Goal: Communication & Community: Answer question/provide support

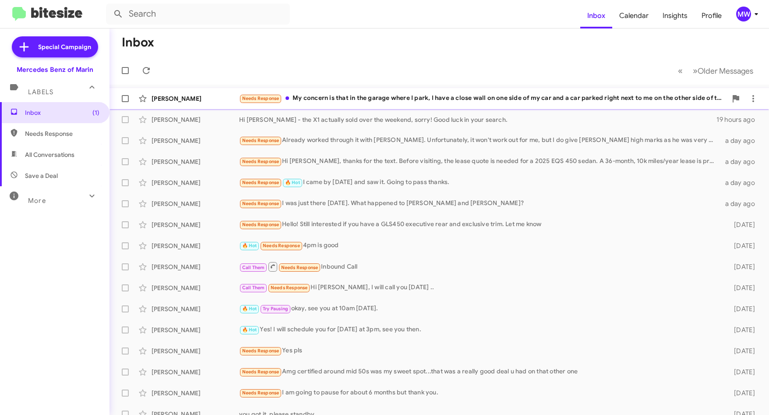
click at [504, 96] on div "Needs Response My concern is that in the garage where I park, I have a close wa…" at bounding box center [483, 98] width 488 height 10
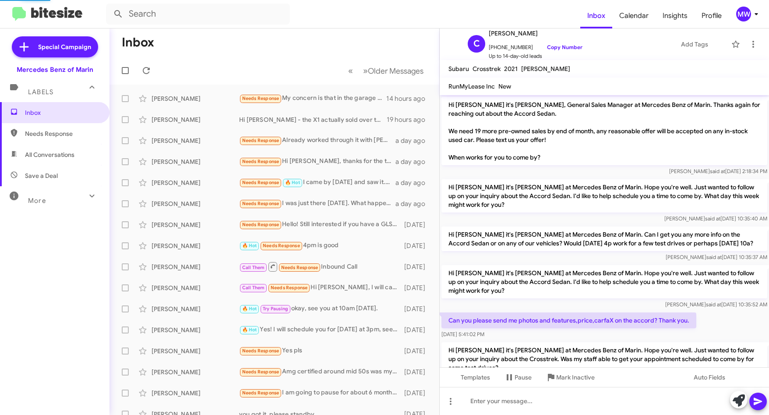
scroll to position [351, 0]
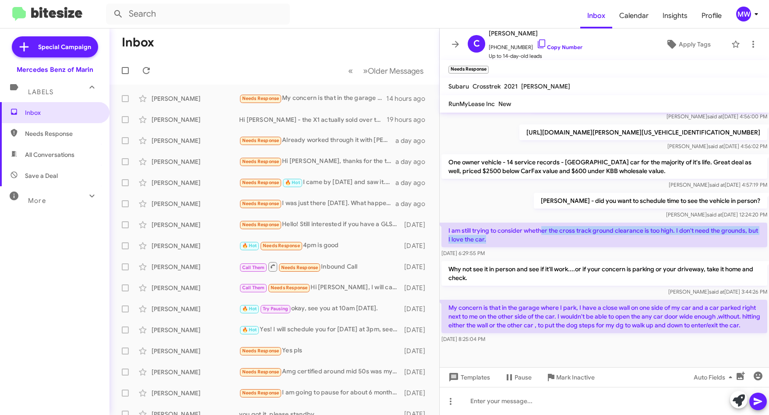
drag, startPoint x: 541, startPoint y: 229, endPoint x: 621, endPoint y: 236, distance: 80.0
click at [621, 236] on p "I am still trying to consider whether the cross track ground clearance is too h…" at bounding box center [604, 234] width 326 height 25
drag, startPoint x: 621, startPoint y: 236, endPoint x: 596, endPoint y: 285, distance: 54.8
click at [596, 284] on p "Why not see it in person and see if it'll work....or if your concern is parking…" at bounding box center [604, 273] width 326 height 25
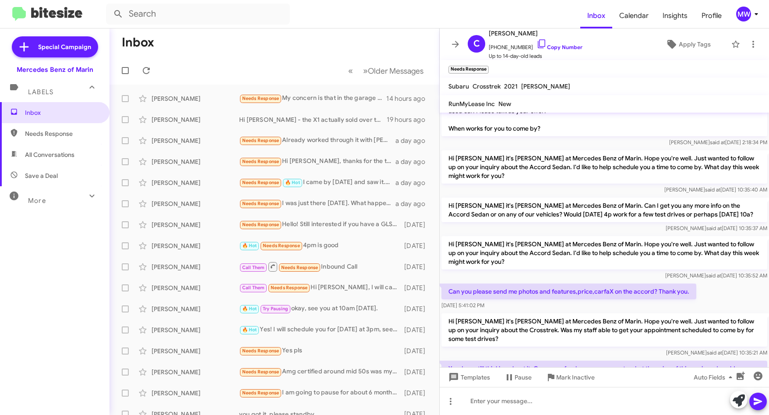
scroll to position [88, 0]
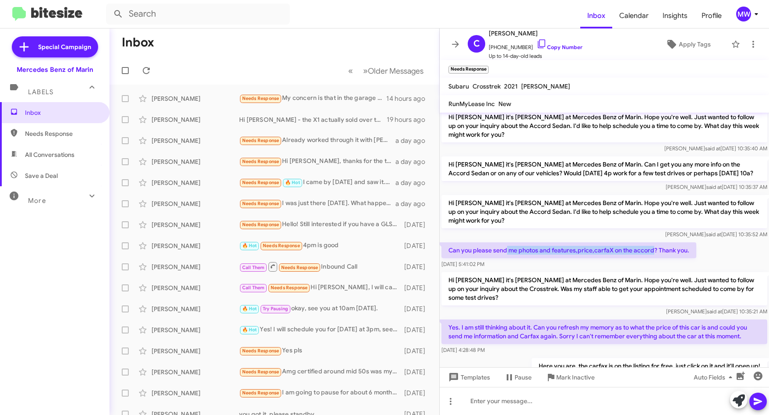
drag, startPoint x: 528, startPoint y: 251, endPoint x: 652, endPoint y: 252, distance: 123.9
click at [652, 252] on p "Can you please send me photos and features,price,carfaX on the accord? Thank yo…" at bounding box center [568, 250] width 255 height 16
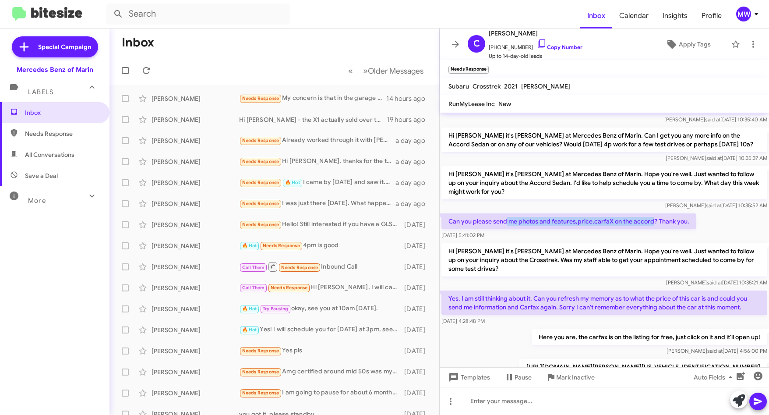
scroll to position [175, 0]
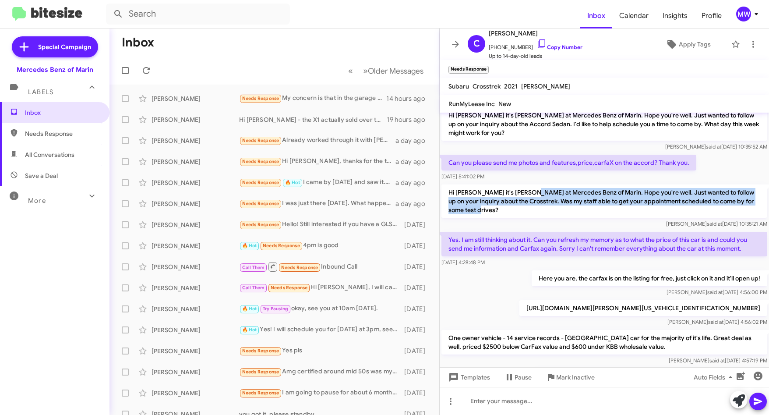
drag, startPoint x: 542, startPoint y: 193, endPoint x: 559, endPoint y: 216, distance: 28.9
click at [559, 216] on p "Hi [PERSON_NAME] it's [PERSON_NAME] at Mercedes Benz of Marin. Hope you're well…" at bounding box center [604, 200] width 326 height 33
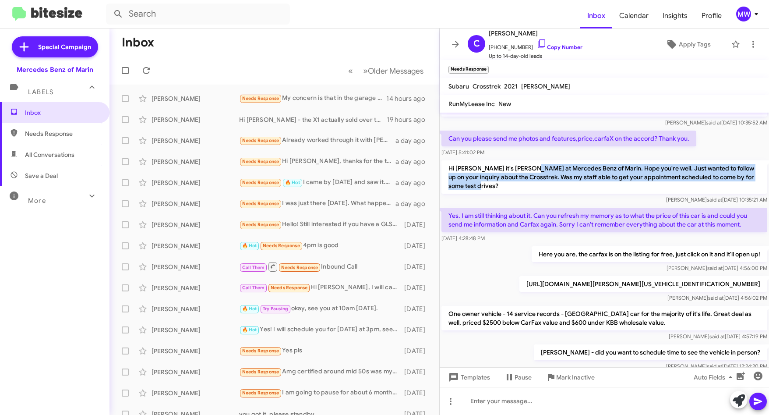
scroll to position [219, 0]
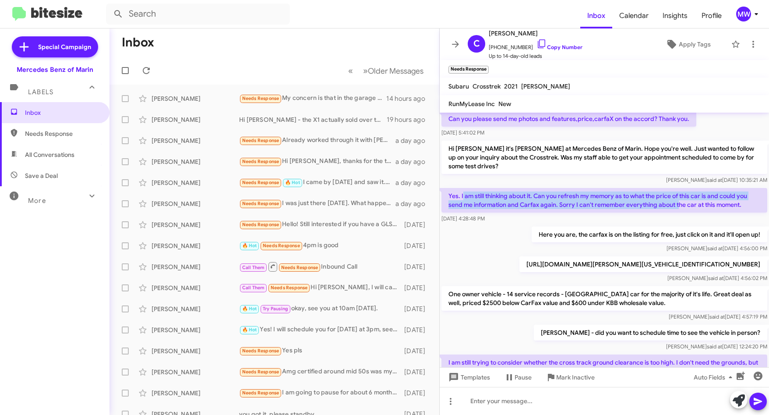
drag, startPoint x: 463, startPoint y: 194, endPoint x: 678, endPoint y: 200, distance: 215.0
click at [678, 200] on p "Yes. I am still thinking about it. Can you refresh my memory as to what the pri…" at bounding box center [604, 200] width 326 height 25
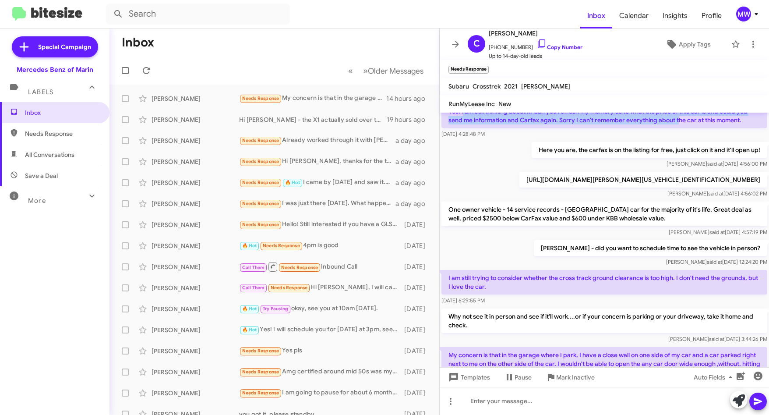
scroll to position [306, 0]
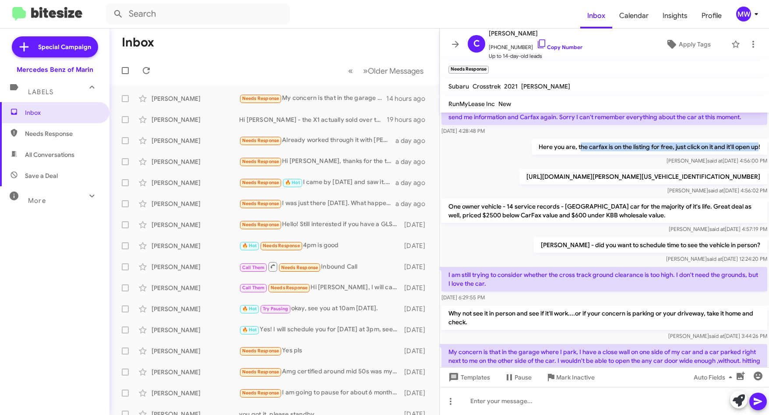
drag, startPoint x: 573, startPoint y: 147, endPoint x: 752, endPoint y: 147, distance: 179.0
click at [752, 147] on p "Here you are, the carfax is on the listing for free, just click on it and it'll…" at bounding box center [649, 147] width 236 height 16
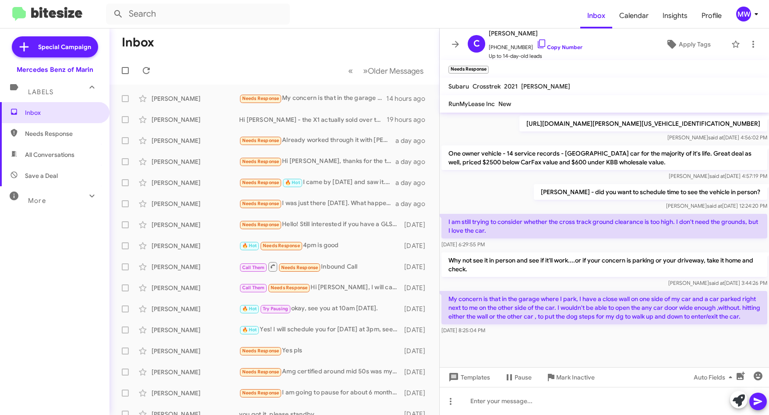
scroll to position [368, 0]
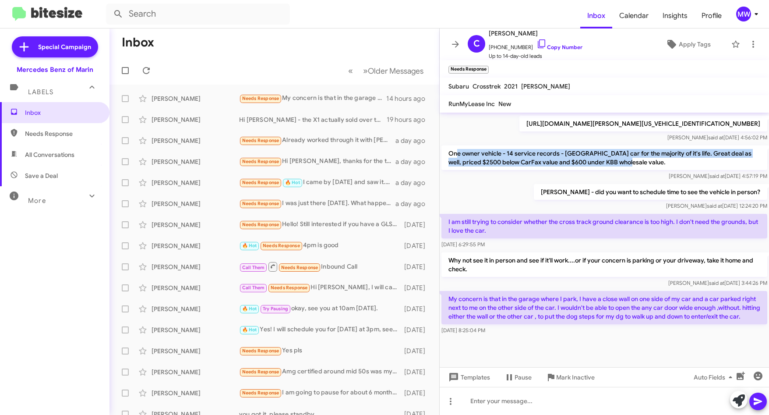
drag, startPoint x: 455, startPoint y: 145, endPoint x: 637, endPoint y: 153, distance: 181.9
click at [637, 153] on p "One owner vehicle - 14 service records - [GEOGRAPHIC_DATA] car for the majority…" at bounding box center [604, 157] width 326 height 25
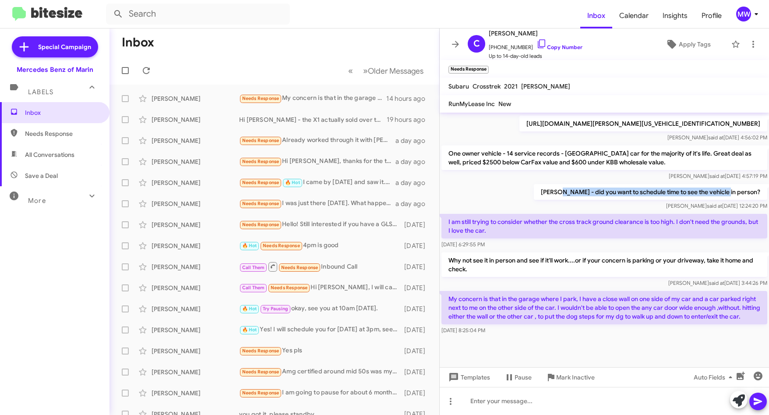
drag, startPoint x: 637, startPoint y: 153, endPoint x: 742, endPoint y: 182, distance: 108.4
click at [742, 184] on p "[PERSON_NAME] - did you want to schedule time to see the vehicle in person?" at bounding box center [650, 192] width 233 height 16
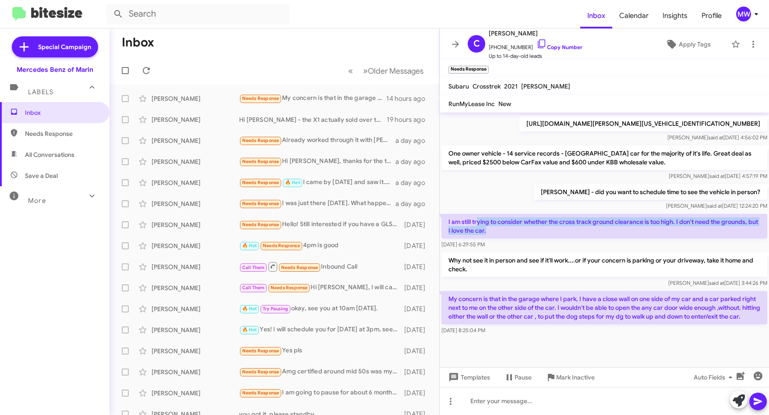
drag, startPoint x: 477, startPoint y: 212, endPoint x: 510, endPoint y: 222, distance: 34.6
click at [510, 222] on p "I am still trying to consider whether the cross track ground clearance is too h…" at bounding box center [604, 226] width 326 height 25
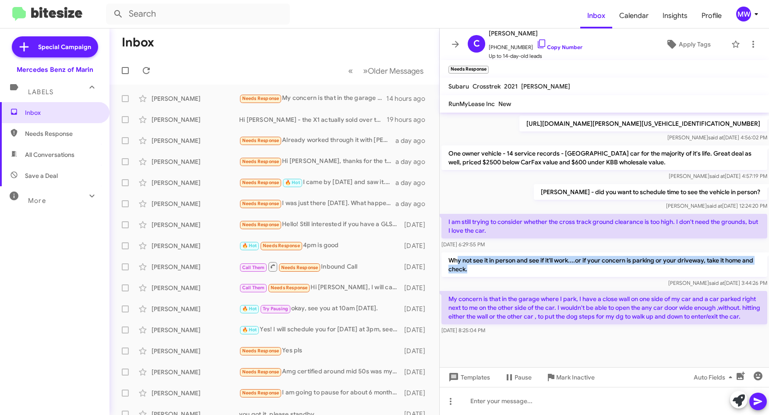
drag, startPoint x: 510, startPoint y: 222, endPoint x: 488, endPoint y: 264, distance: 47.8
click at [488, 264] on p "Why not see it in person and see if it'll work....or if your concern is parking…" at bounding box center [604, 264] width 326 height 25
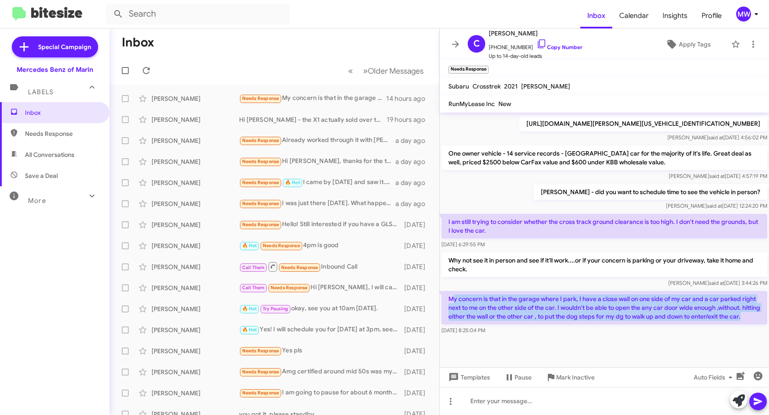
drag, startPoint x: 488, startPoint y: 264, endPoint x: 510, endPoint y: 317, distance: 57.5
click at [510, 317] on p "My concern is that in the garage where I park, I have a close wall on one side …" at bounding box center [604, 307] width 326 height 33
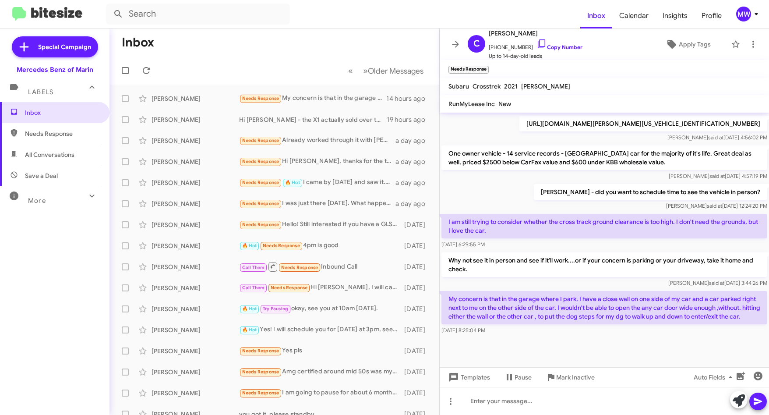
drag, startPoint x: 510, startPoint y: 317, endPoint x: 559, endPoint y: 343, distance: 54.4
click at [522, 336] on cdk-virtual-scroll-viewport "Hi [PERSON_NAME] it's [PERSON_NAME], General Sales Manager at Mercedes Benz of …" at bounding box center [603, 239] width 329 height 254
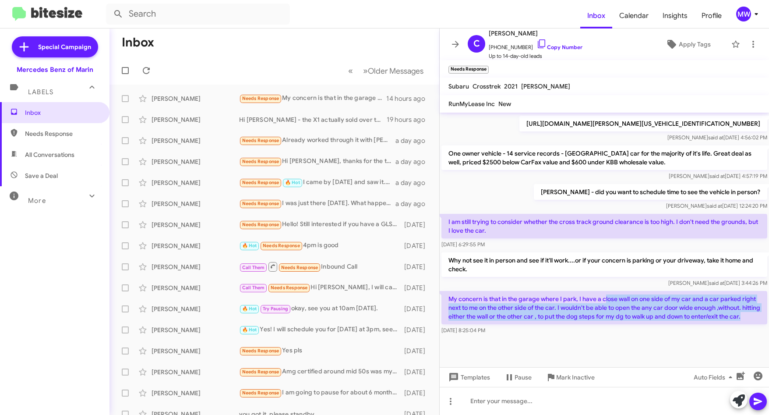
drag, startPoint x: 604, startPoint y: 285, endPoint x: 507, endPoint y: 321, distance: 103.2
click at [507, 321] on p "My concern is that in the garage where I park, I have a close wall on one side …" at bounding box center [604, 307] width 326 height 33
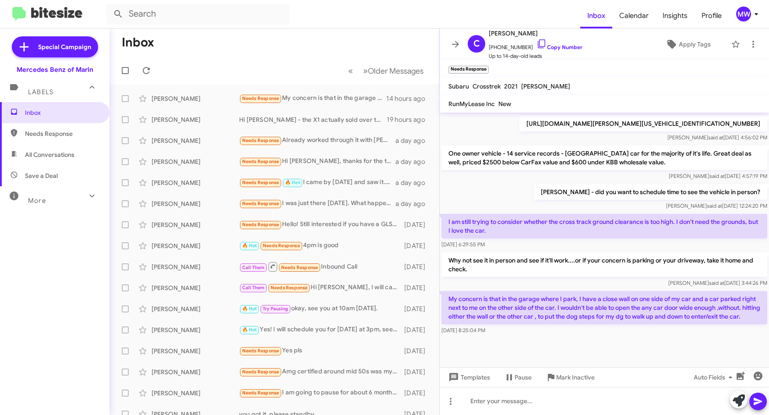
drag, startPoint x: 507, startPoint y: 321, endPoint x: 526, endPoint y: 355, distance: 39.6
click at [511, 352] on div at bounding box center [603, 351] width 329 height 31
click at [44, 130] on span "Needs Response" at bounding box center [62, 133] width 74 height 9
type input "in:needs-response"
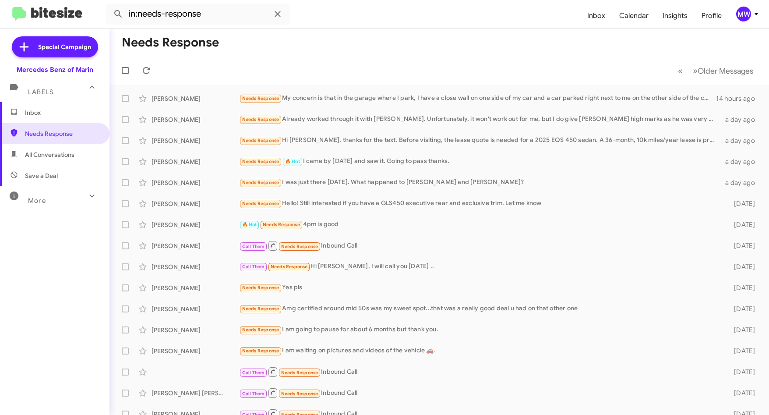
click at [49, 116] on span "Inbox" at bounding box center [62, 112] width 74 height 9
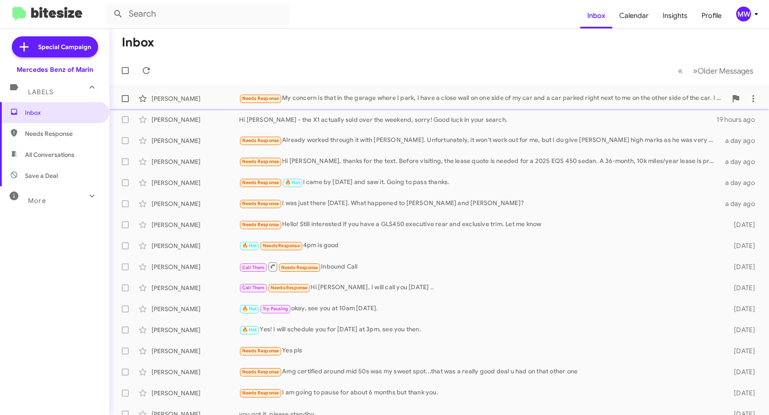
click at [546, 91] on div "[PERSON_NAME] Needs Response My concern is that in the garage where I park, I h…" at bounding box center [438, 99] width 645 height 18
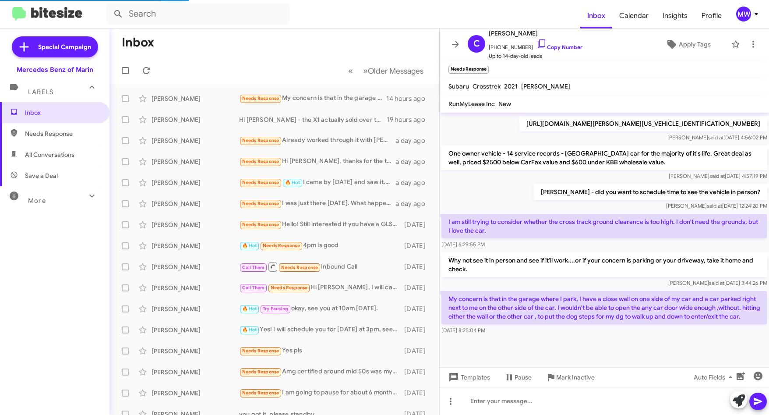
scroll to position [368, 0]
click at [568, 406] on div at bounding box center [603, 401] width 329 height 28
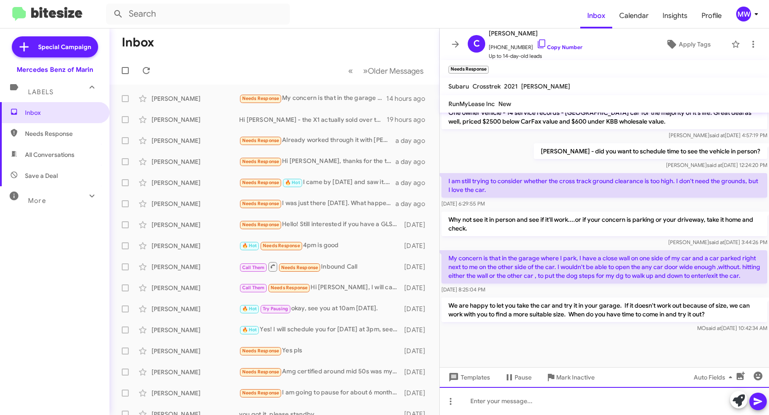
scroll to position [409, 0]
drag, startPoint x: 495, startPoint y: 46, endPoint x: 507, endPoint y: 46, distance: 11.9
click at [507, 46] on span "[PHONE_NUMBER] Copy Number" at bounding box center [536, 45] width 94 height 13
click at [531, 141] on div "[PERSON_NAME] - did you want to schedule time to see the vehicle in person? [PE…" at bounding box center [603, 156] width 329 height 30
drag, startPoint x: 495, startPoint y: 46, endPoint x: 503, endPoint y: 46, distance: 7.9
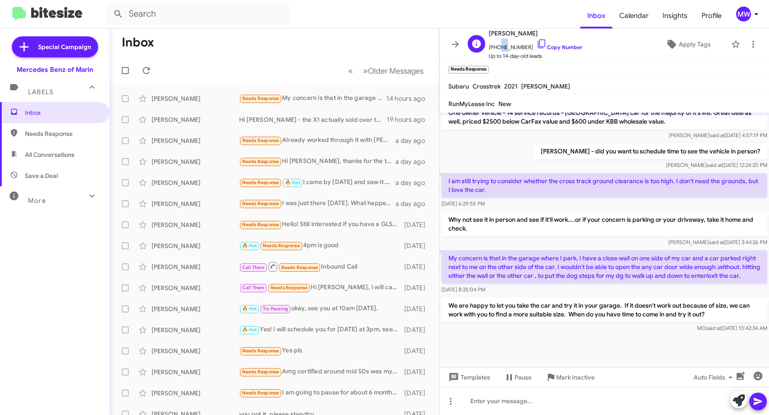
click at [503, 46] on span "[PHONE_NUMBER] Copy Number" at bounding box center [536, 45] width 94 height 13
drag, startPoint x: 503, startPoint y: 46, endPoint x: 509, endPoint y: 129, distance: 82.5
click at [511, 154] on div "[PERSON_NAME] - did you want to schedule time to see the vehicle in person? [PE…" at bounding box center [603, 156] width 329 height 30
drag, startPoint x: 494, startPoint y: 46, endPoint x: 522, endPoint y: 49, distance: 28.7
click at [522, 49] on span "[PHONE_NUMBER] Copy Number" at bounding box center [536, 45] width 94 height 13
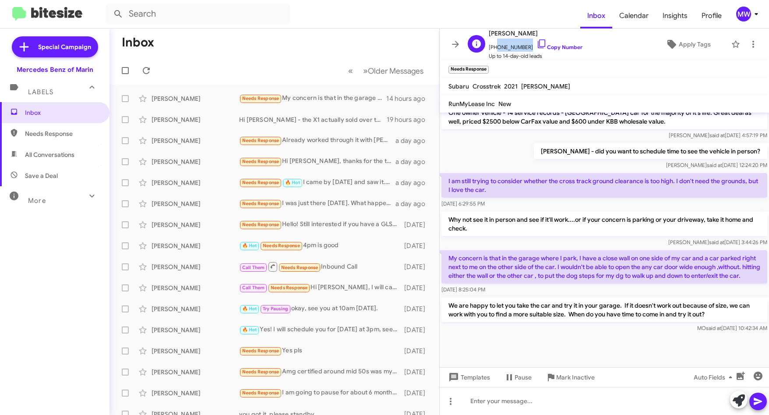
copy span "4153028752"
drag, startPoint x: 54, startPoint y: 135, endPoint x: 58, endPoint y: 139, distance: 5.6
click at [54, 135] on span "Needs Response" at bounding box center [62, 133] width 74 height 9
type input "in:needs-response"
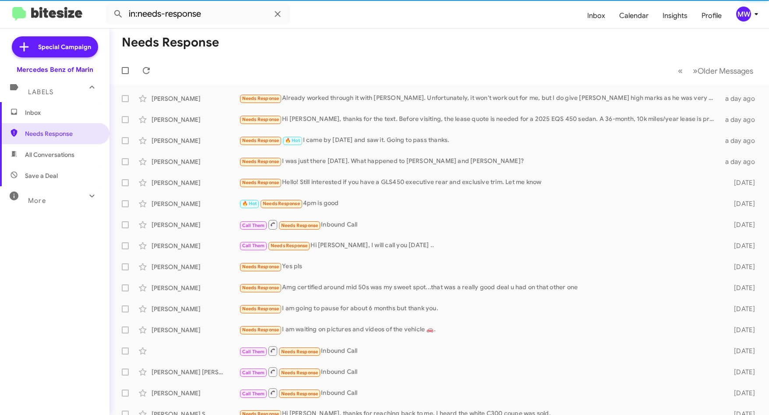
click at [48, 112] on span "Inbox" at bounding box center [62, 112] width 74 height 9
